Goal: Task Accomplishment & Management: Manage account settings

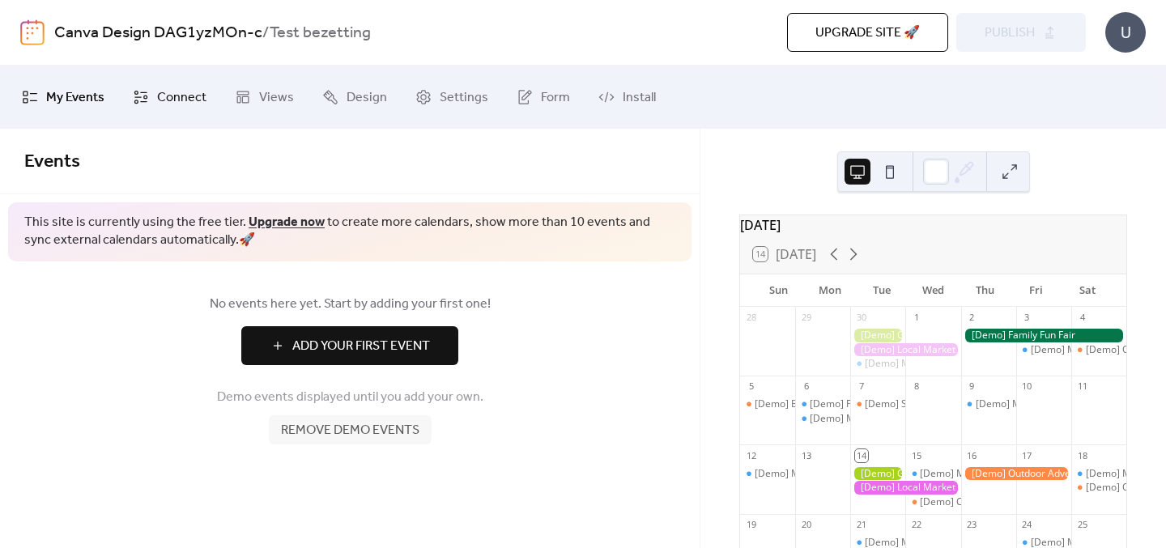
click at [151, 96] on link "Connect" at bounding box center [170, 97] width 98 height 50
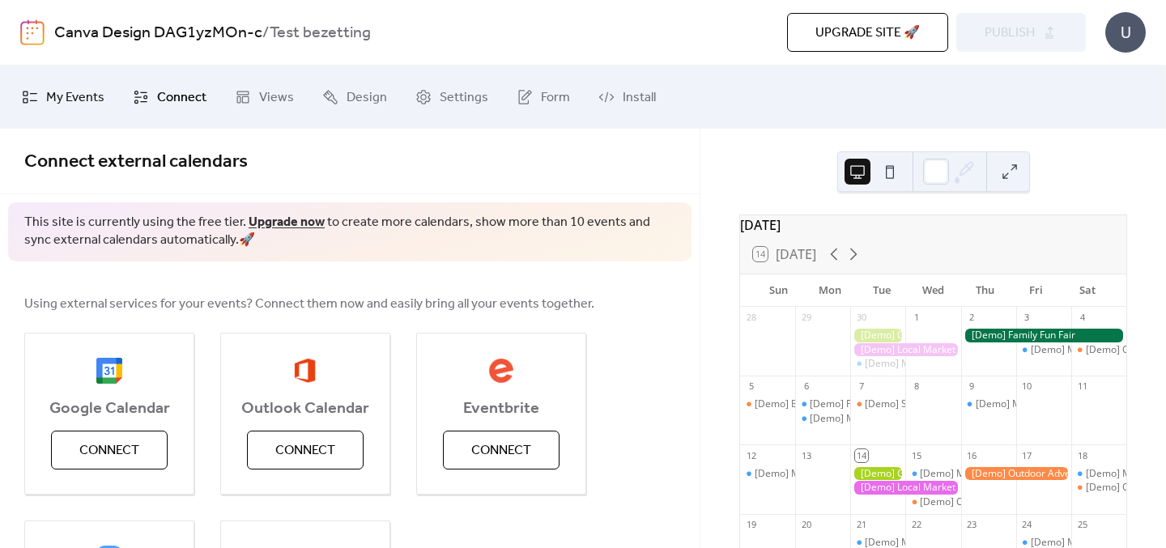
click at [70, 101] on span "My Events" at bounding box center [75, 98] width 58 height 26
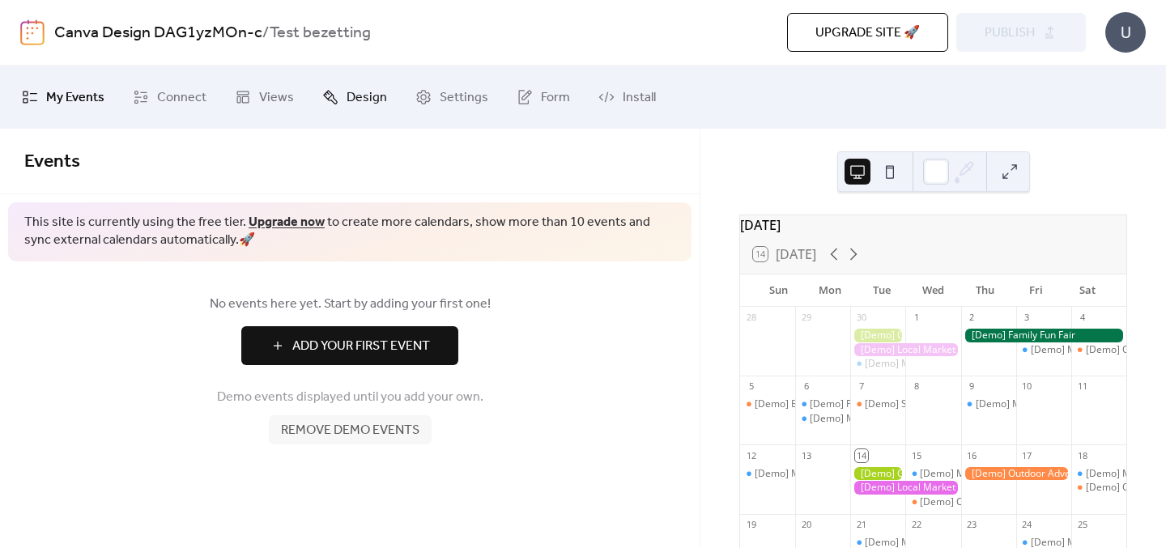
click at [366, 96] on span "Design" at bounding box center [366, 98] width 40 height 26
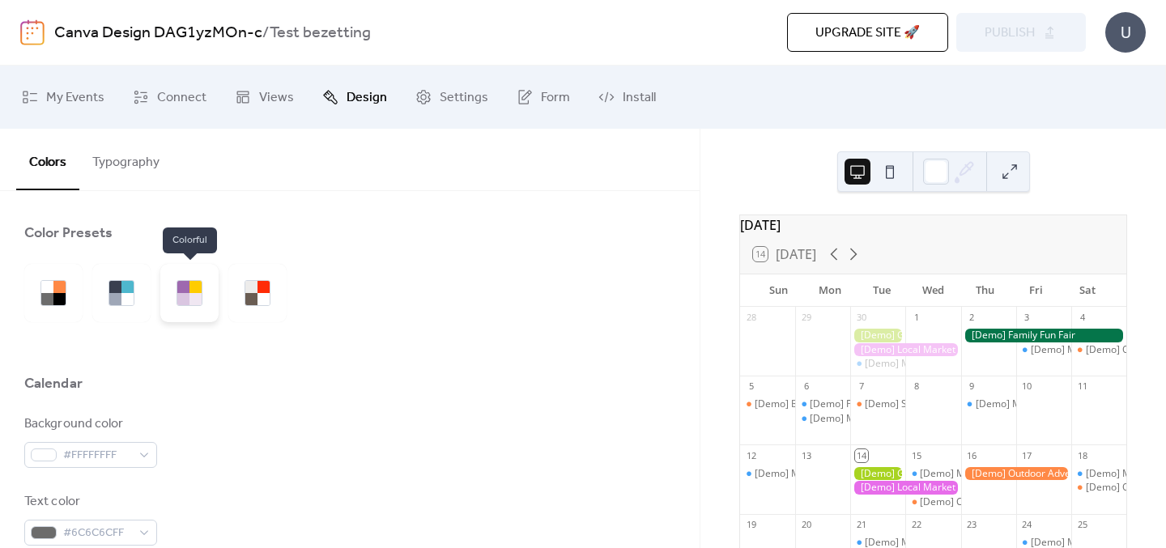
click at [185, 283] on div at bounding box center [183, 287] width 12 height 12
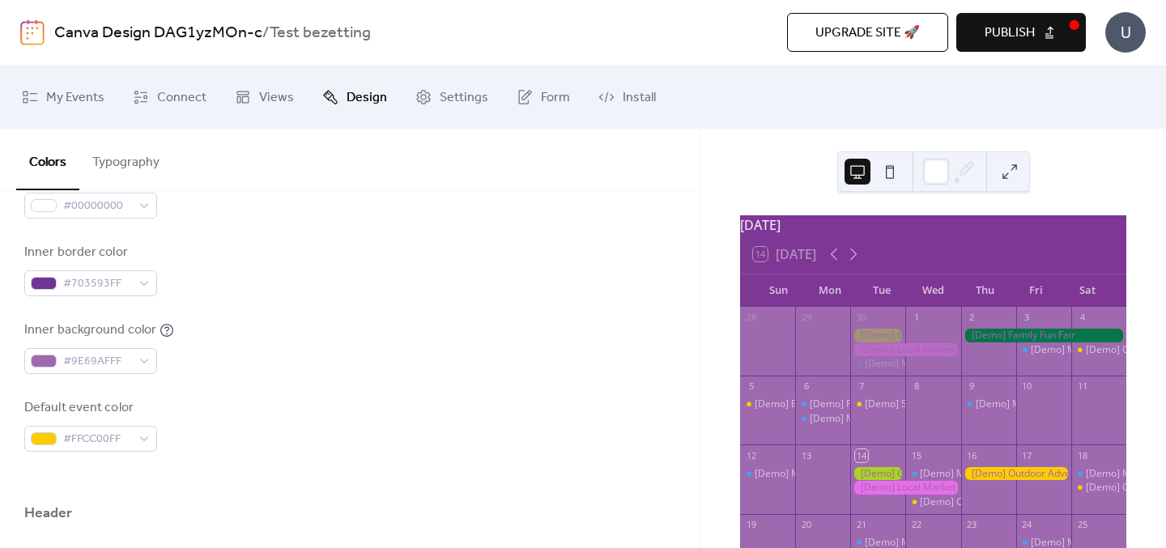
scroll to position [75, 0]
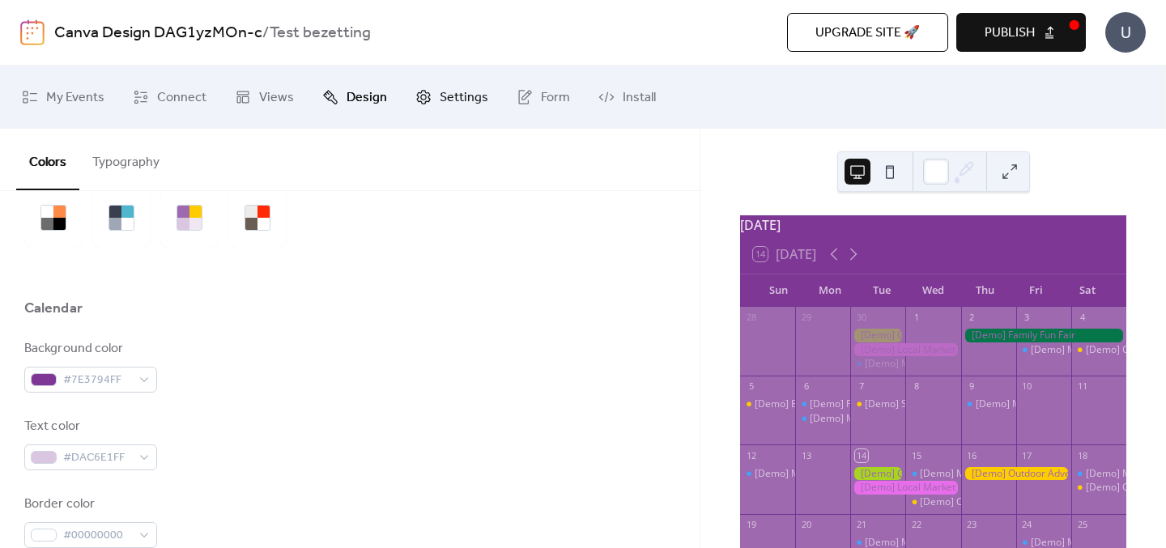
click at [467, 99] on span "Settings" at bounding box center [464, 98] width 49 height 26
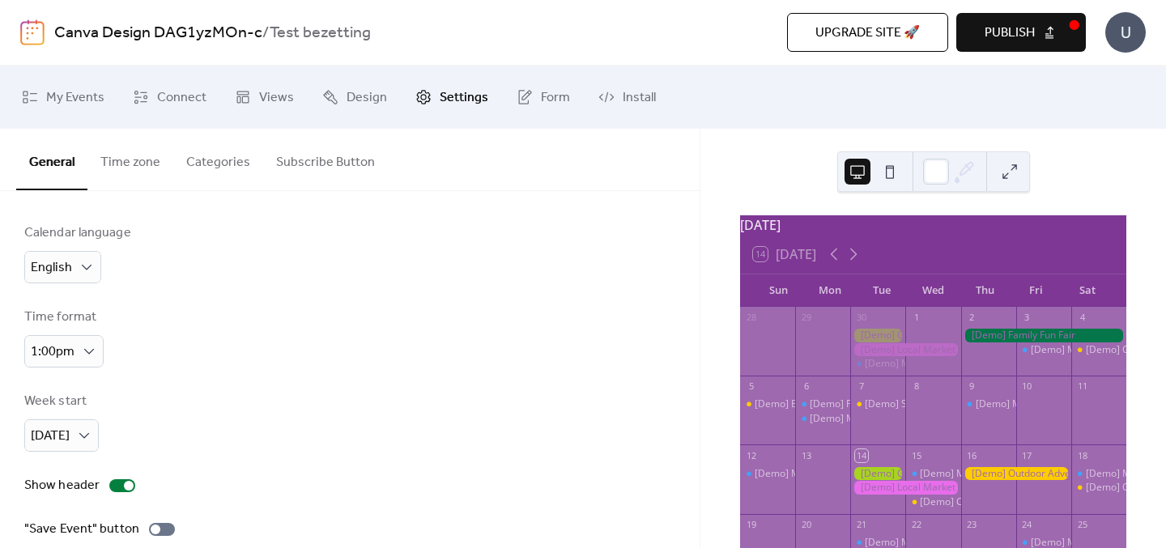
click at [231, 160] on button "Categories" at bounding box center [218, 159] width 90 height 60
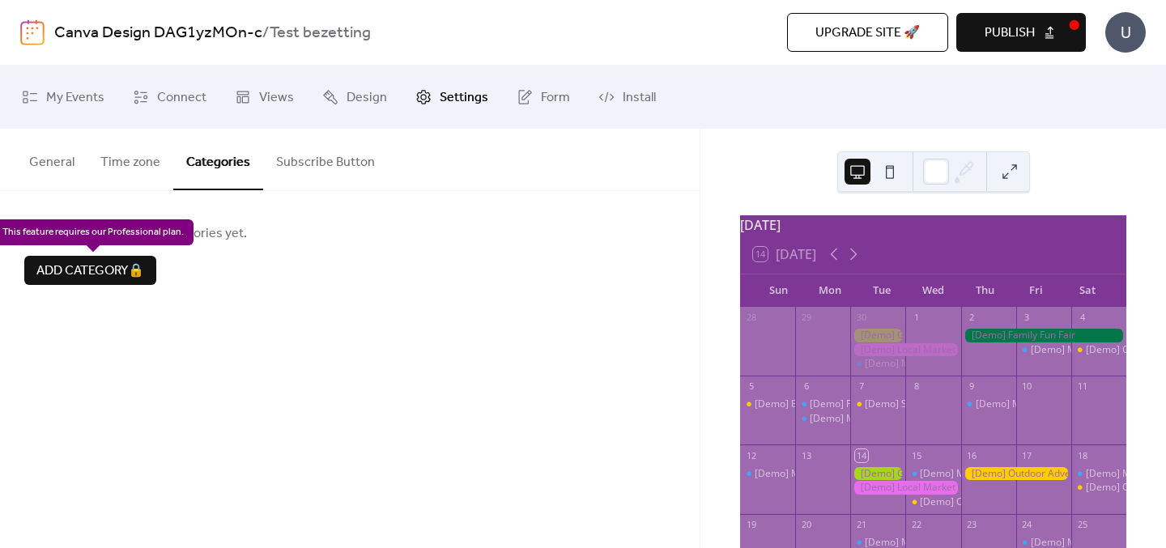
click at [135, 279] on div "Add category 🔒" at bounding box center [90, 270] width 132 height 29
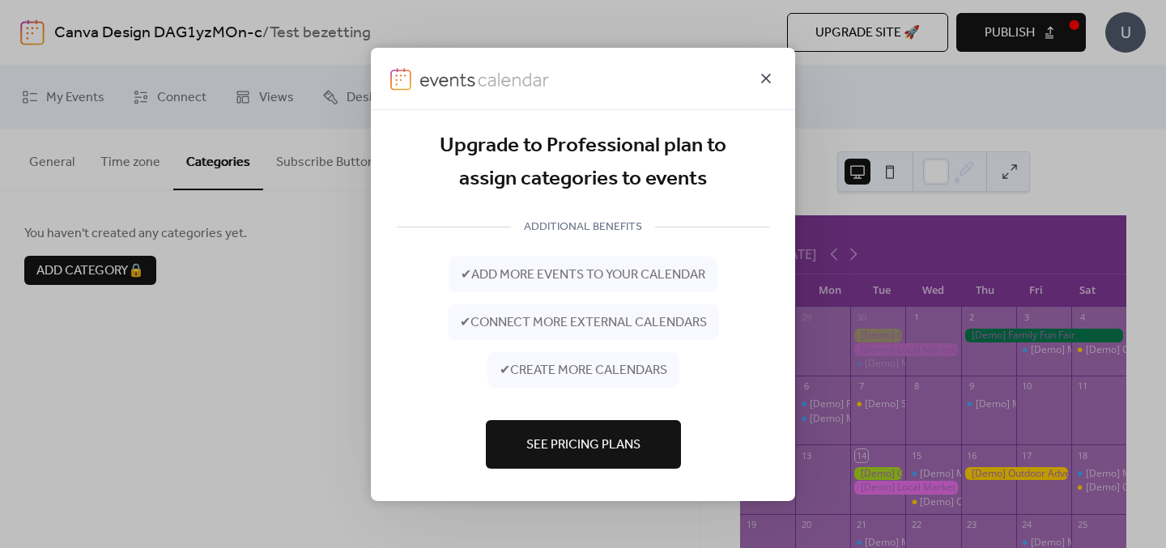
click at [761, 81] on icon at bounding box center [766, 78] width 10 height 10
